Goal: Transaction & Acquisition: Book appointment/travel/reservation

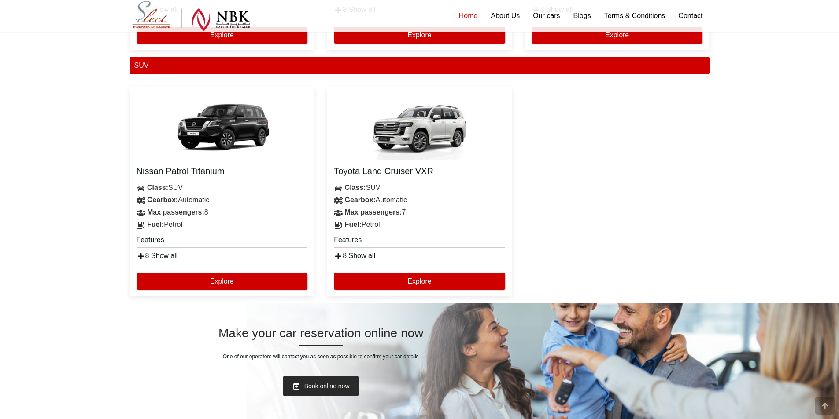
scroll to position [924, 0]
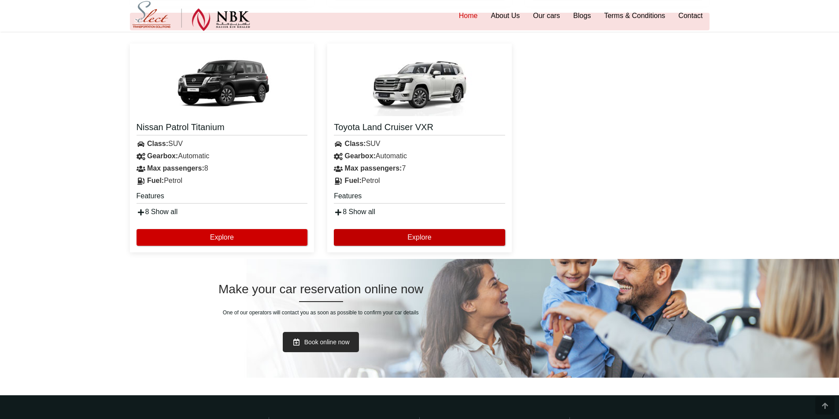
click at [400, 240] on button "Explore" at bounding box center [419, 237] width 171 height 17
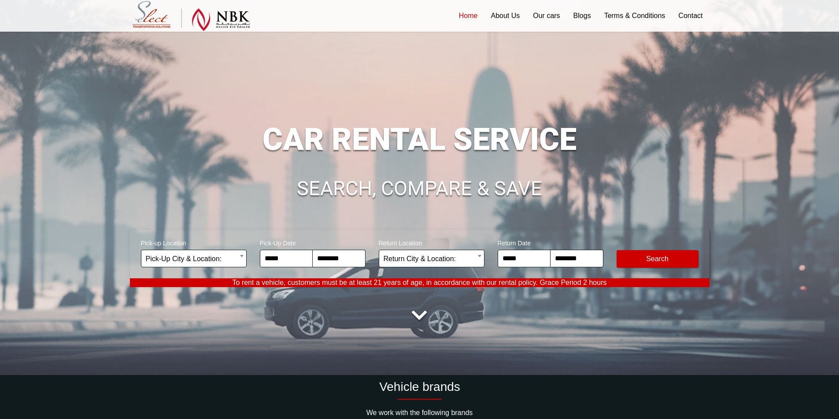
scroll to position [0, 0]
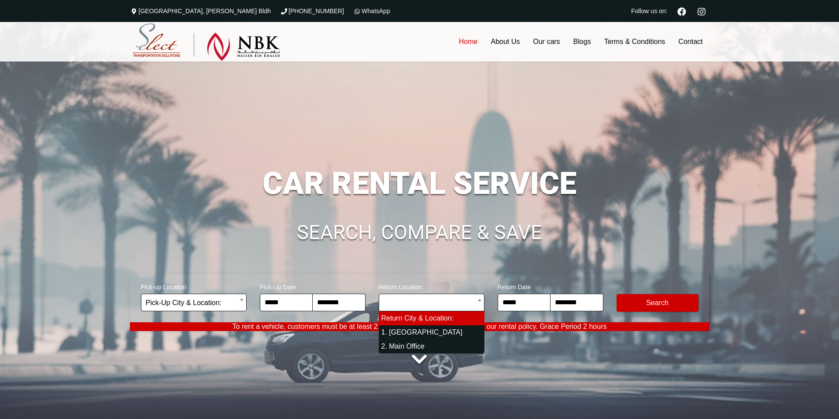
select select "*"
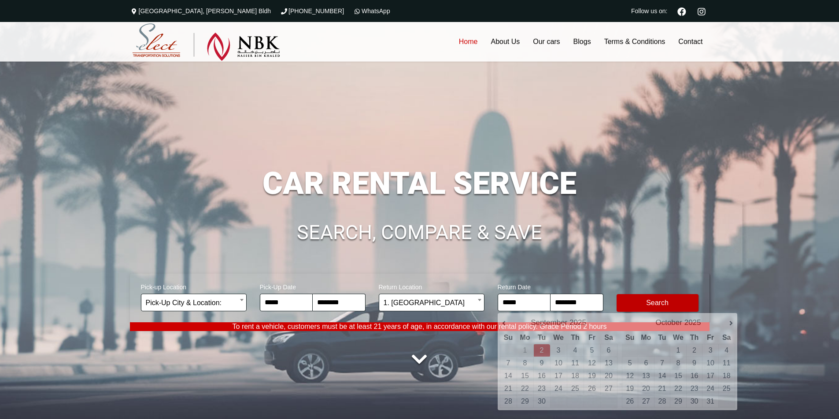
click at [680, 305] on button "Modify Search" at bounding box center [657, 303] width 82 height 18
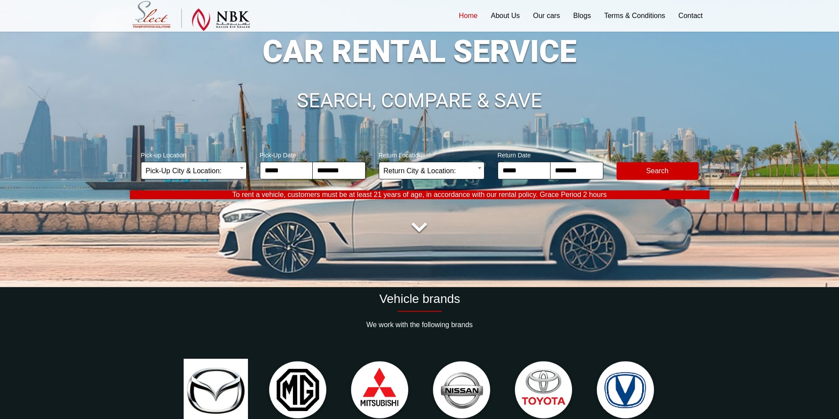
scroll to position [88, 0]
